Goal: Navigation & Orientation: Understand site structure

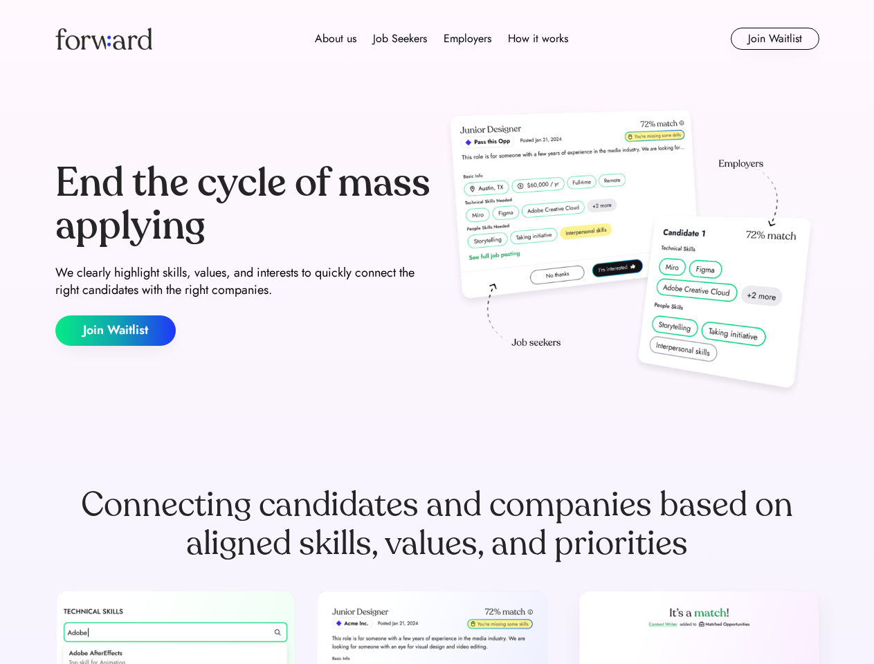
click at [436, 332] on div "End the cycle of mass applying We clearly highlight skills, values, and interes…" at bounding box center [437, 253] width 764 height 297
click at [437, 39] on div "About us Job Seekers Employers How it works" at bounding box center [441, 38] width 545 height 17
click at [104, 39] on img at bounding box center [103, 39] width 97 height 22
click at [441, 39] on div "About us Job Seekers Employers How it works" at bounding box center [441, 38] width 545 height 17
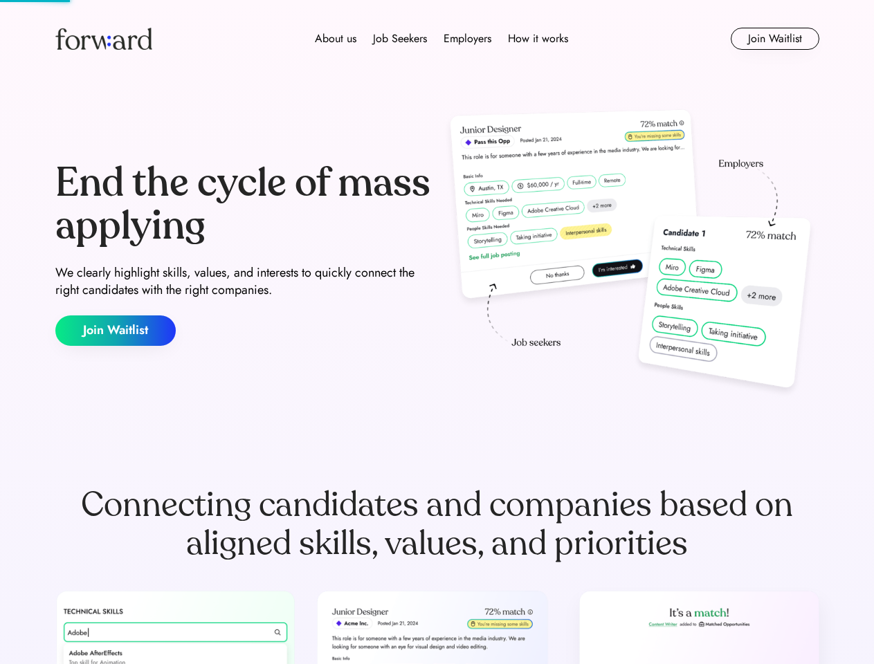
click at [335, 39] on div "About us" at bounding box center [335, 38] width 41 height 17
click at [400, 39] on div "Job Seekers" at bounding box center [400, 38] width 54 height 17
click at [467, 39] on div "Employers" at bounding box center [467, 38] width 48 height 17
click at [537, 39] on div "How it works" at bounding box center [538, 38] width 60 height 17
